Goal: Check status

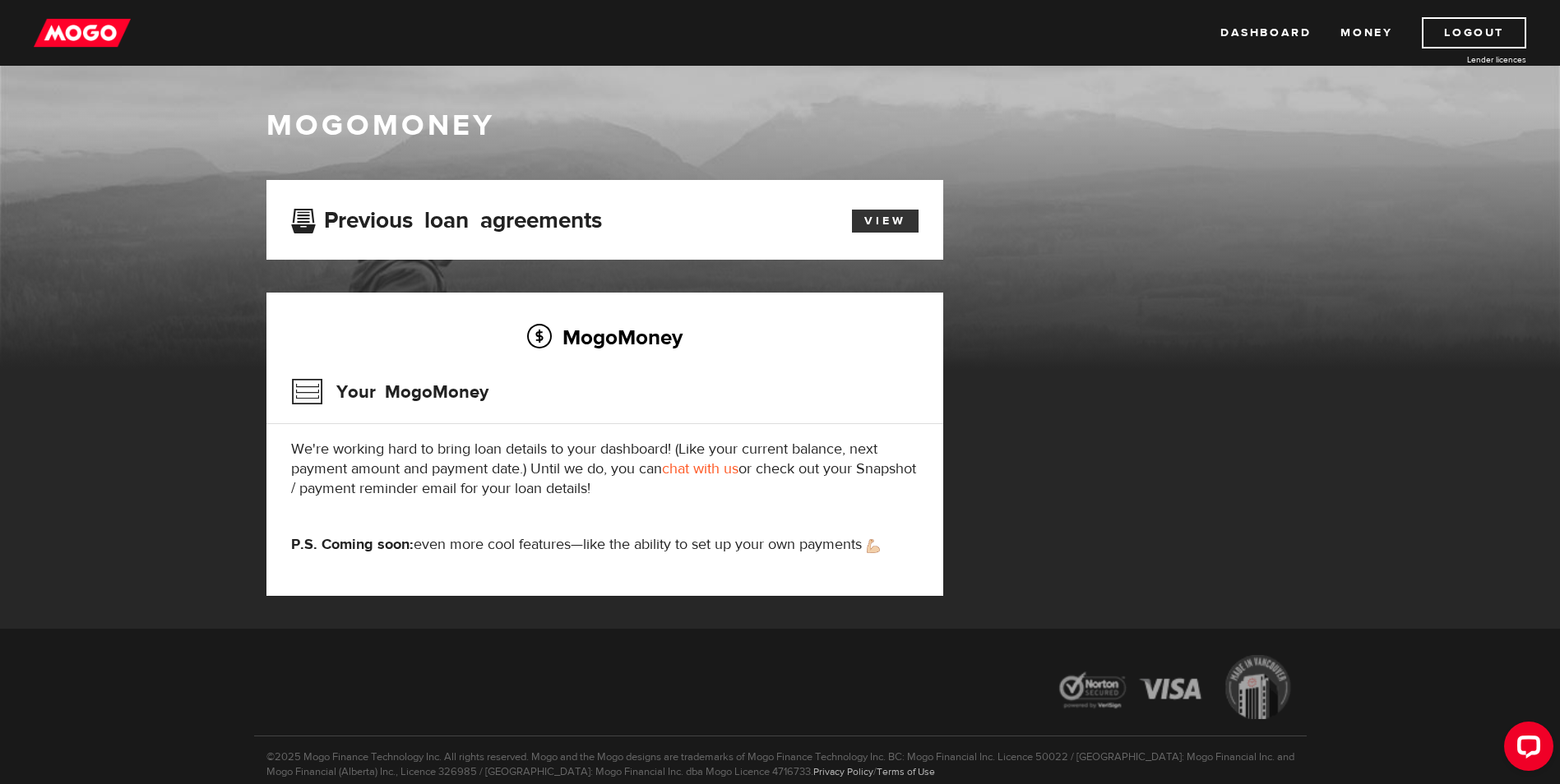
click at [883, 217] on link "View" at bounding box center [885, 221] width 67 height 23
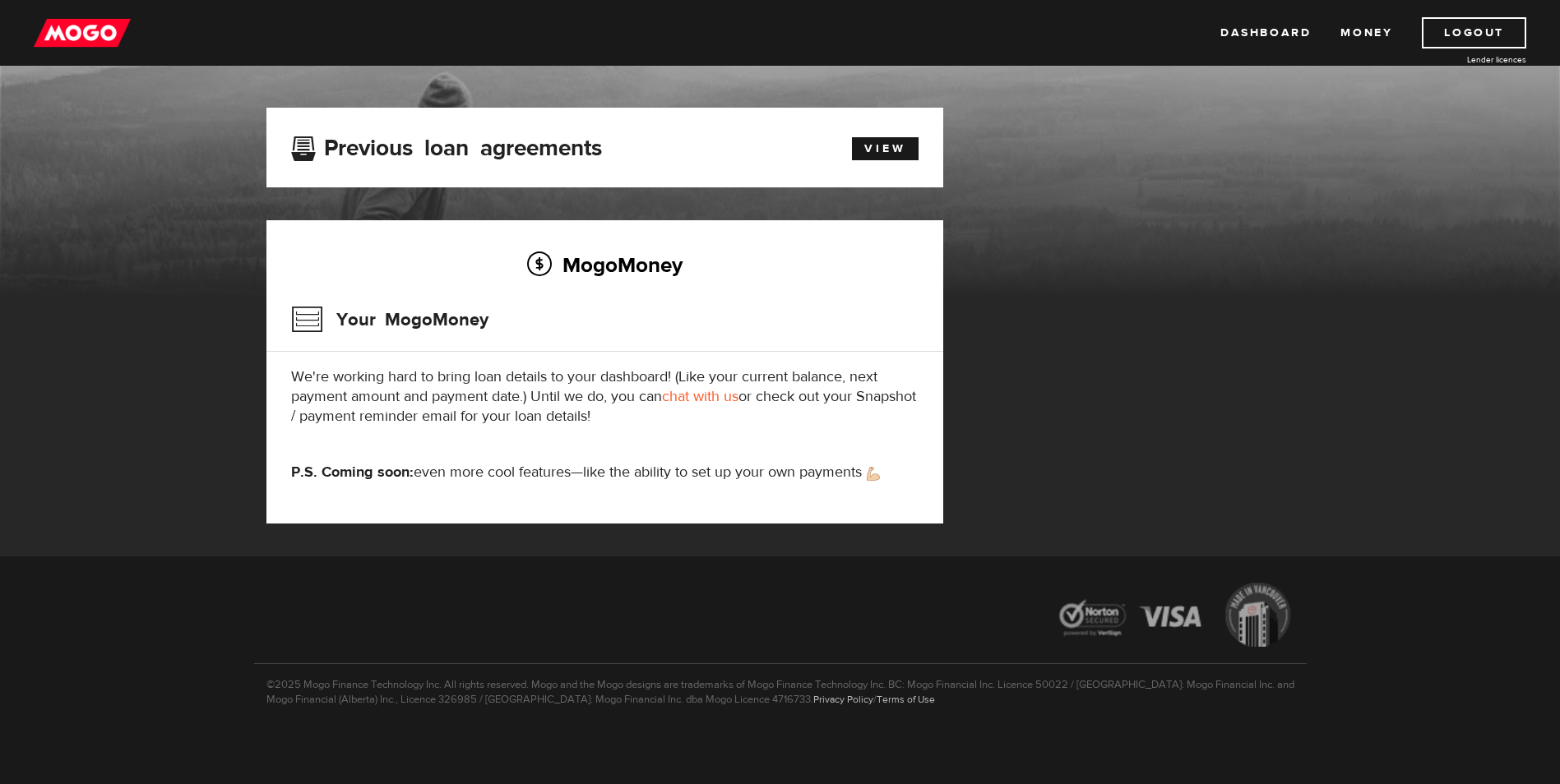
scroll to position [75, 0]
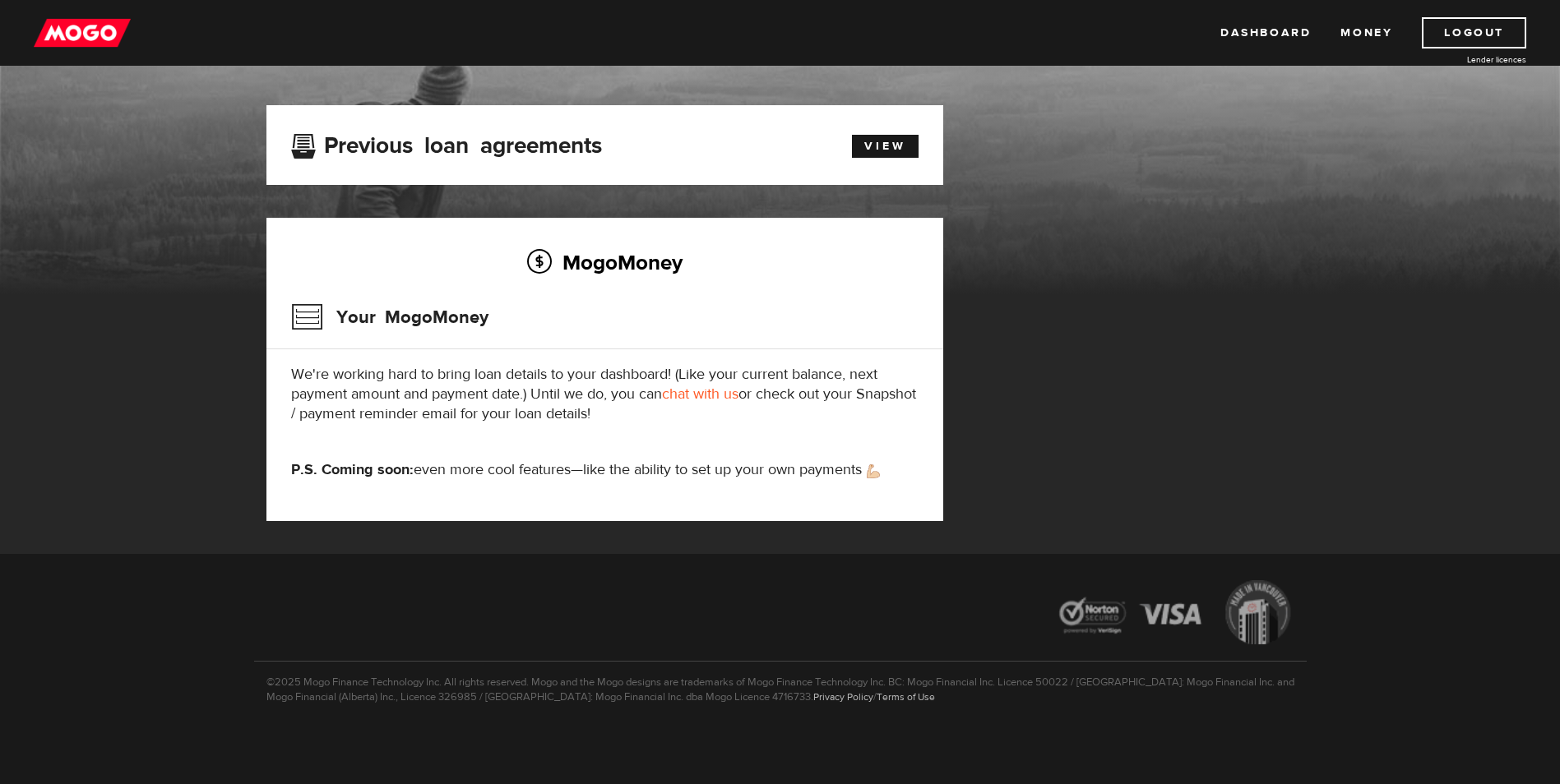
click at [199, 334] on div "MogoMoney MogoMoney Your MogoMoney application Expired Your MogoMoney credit de…" at bounding box center [780, 272] width 1560 height 563
click at [883, 146] on link "View" at bounding box center [885, 147] width 67 height 23
